Goal: Information Seeking & Learning: Learn about a topic

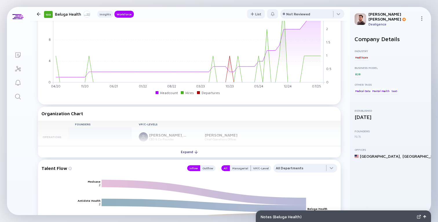
scroll to position [445, 0]
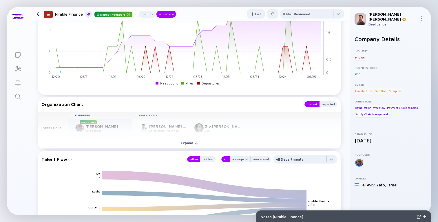
scroll to position [473, 0]
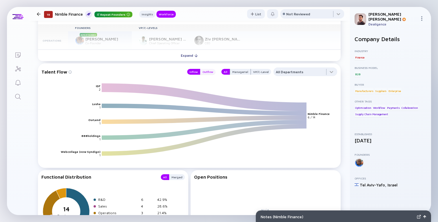
click at [208, 74] on div "Outflow" at bounding box center [207, 72] width 15 height 6
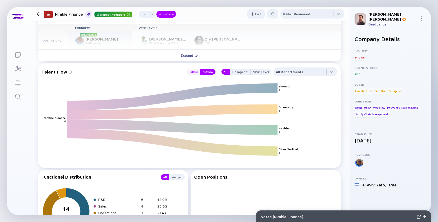
click at [198, 72] on div "Inflow" at bounding box center [193, 72] width 13 height 6
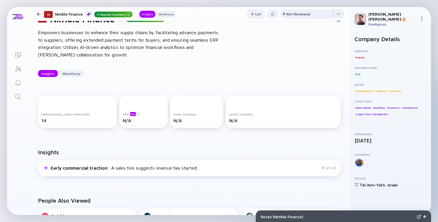
scroll to position [0, 0]
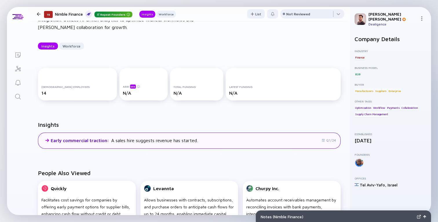
click at [205, 138] on div "Early commercial traction : A sales hire suggests revenue has started. Q1/24" at bounding box center [189, 141] width 303 height 16
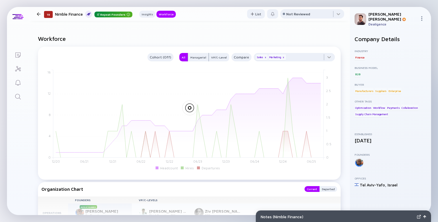
scroll to position [301, 0]
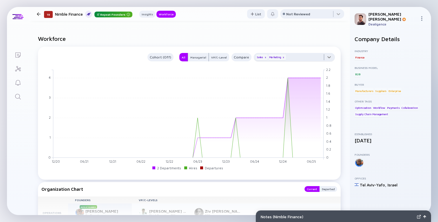
click at [306, 61] on div at bounding box center [294, 59] width 81 height 12
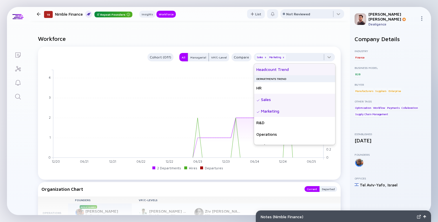
click at [298, 70] on div "Headcount Trend" at bounding box center [294, 70] width 81 height 12
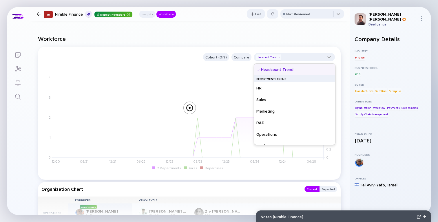
click at [252, 37] on h2 "Workforce" at bounding box center [189, 38] width 303 height 7
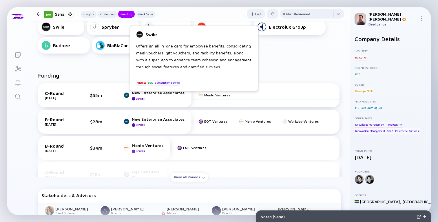
scroll to position [298, 0]
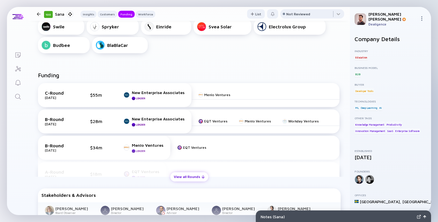
click at [175, 172] on div "View all Rounds" at bounding box center [189, 176] width 38 height 9
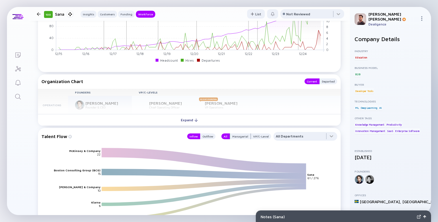
scroll to position [948, 0]
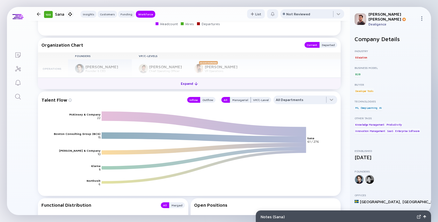
click at [212, 78] on button "Expand" at bounding box center [189, 84] width 303 height 12
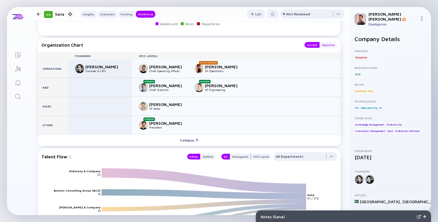
click at [327, 42] on div "Departed" at bounding box center [328, 45] width 18 height 6
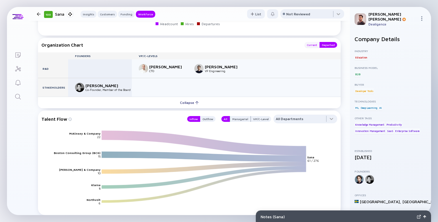
click at [314, 42] on div "Current" at bounding box center [311, 45] width 15 height 6
